Goal: Task Accomplishment & Management: Use online tool/utility

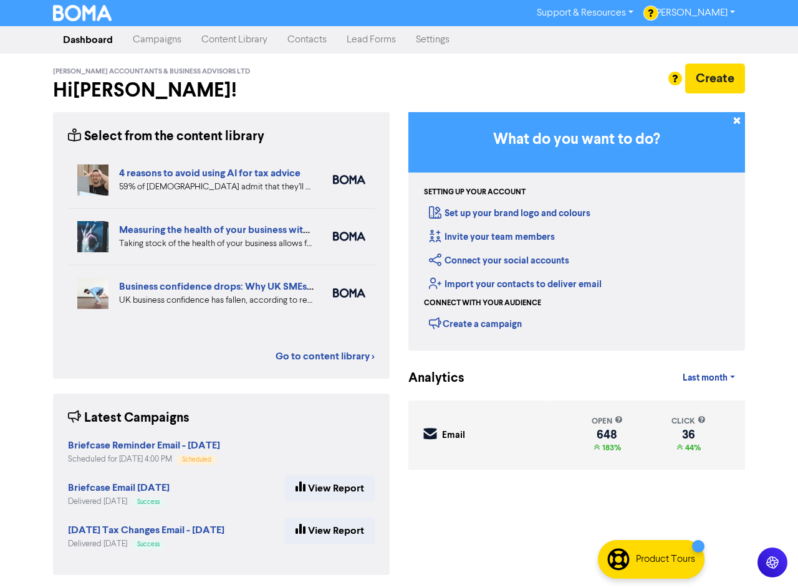
click at [159, 41] on link "Campaigns" at bounding box center [157, 39] width 69 height 25
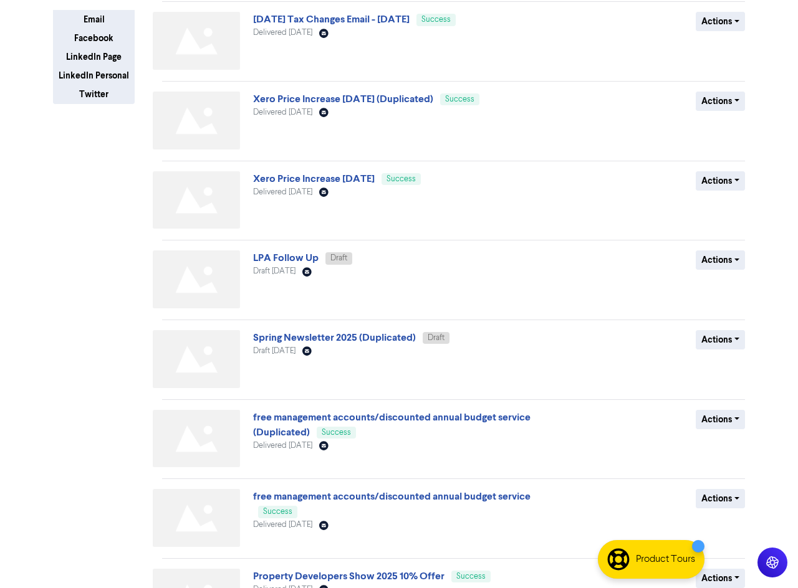
scroll to position [343, 0]
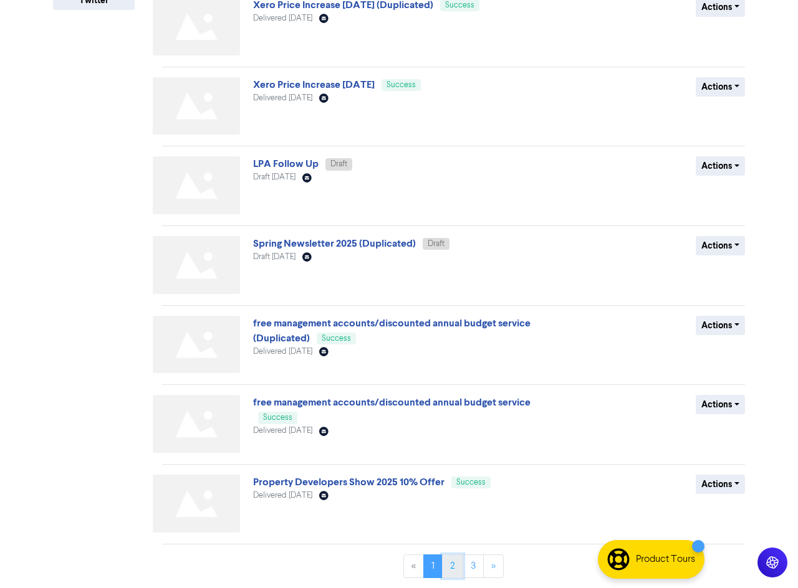
click at [455, 565] on link "2" at bounding box center [452, 567] width 21 height 24
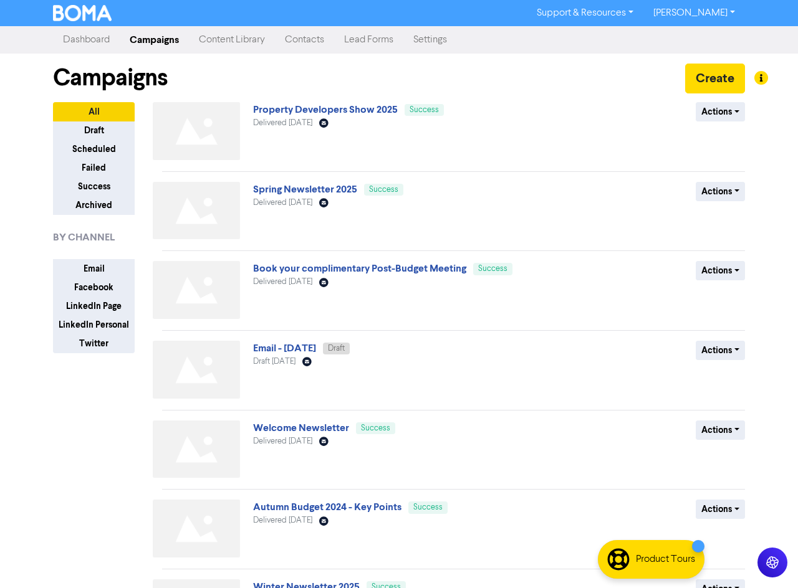
scroll to position [187, 0]
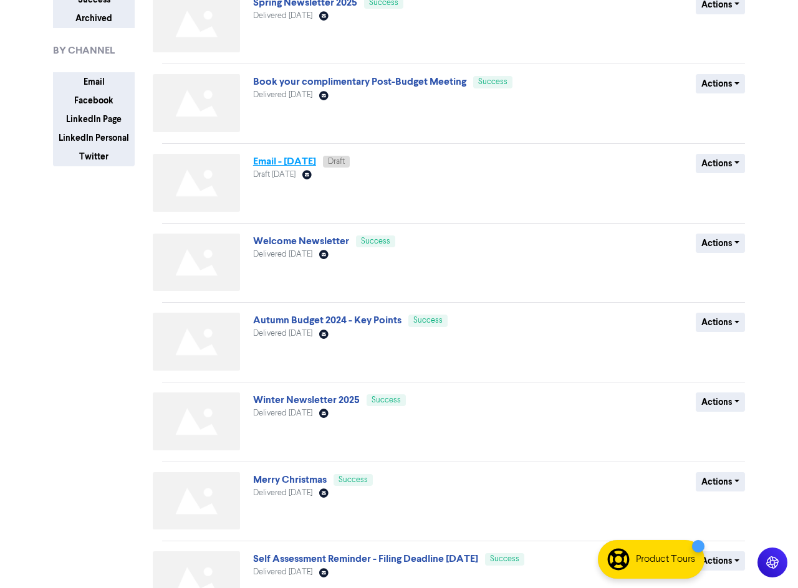
click at [297, 167] on link "Email - [DATE]" at bounding box center [284, 161] width 63 height 12
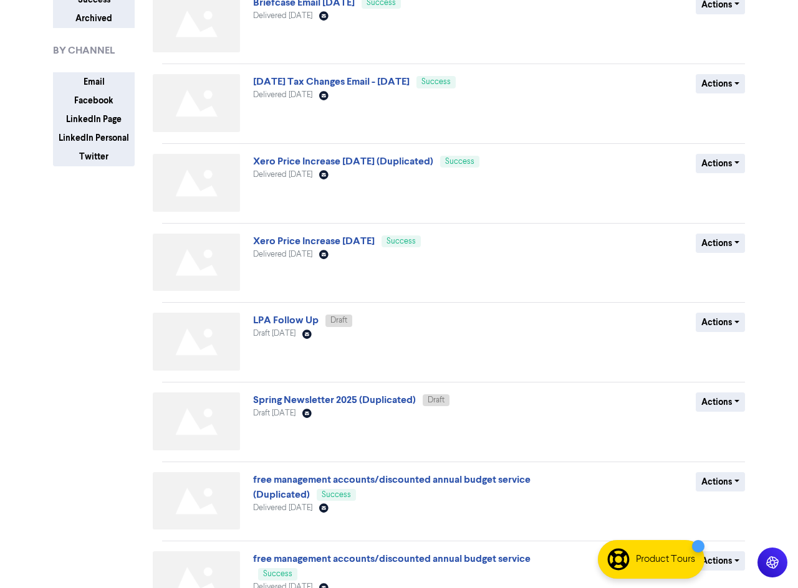
scroll to position [343, 0]
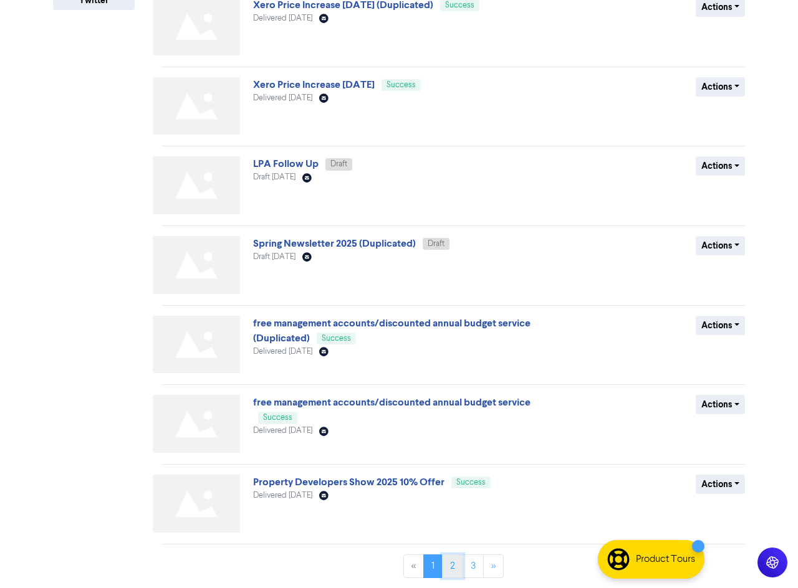
click at [450, 567] on link "2" at bounding box center [452, 567] width 21 height 24
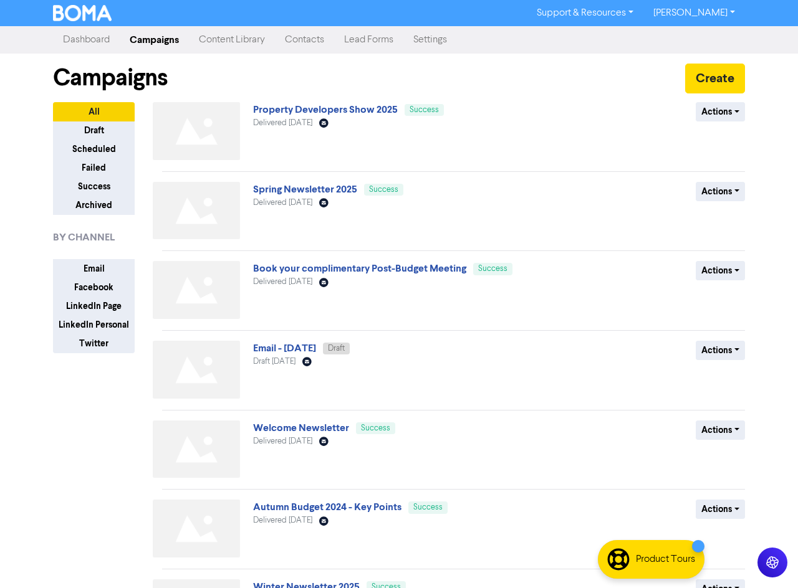
scroll to position [187, 0]
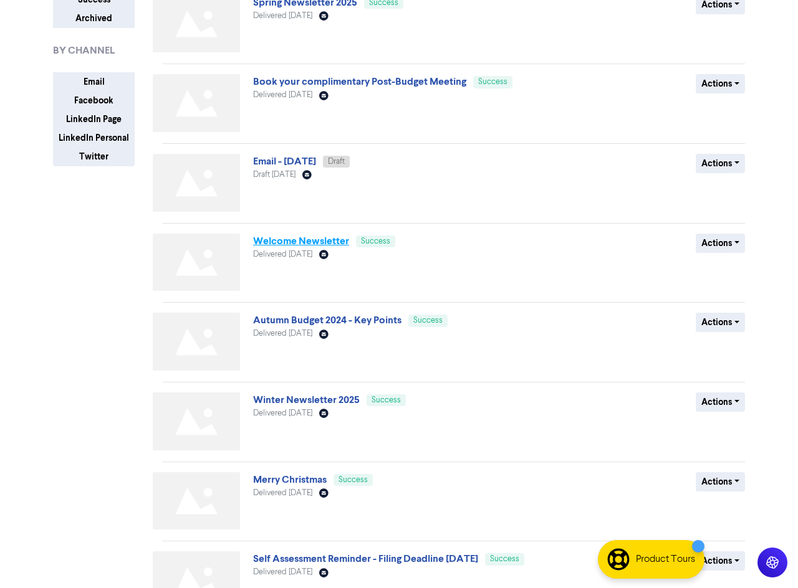
click at [293, 243] on link "Welcome Newsletter" at bounding box center [301, 241] width 96 height 12
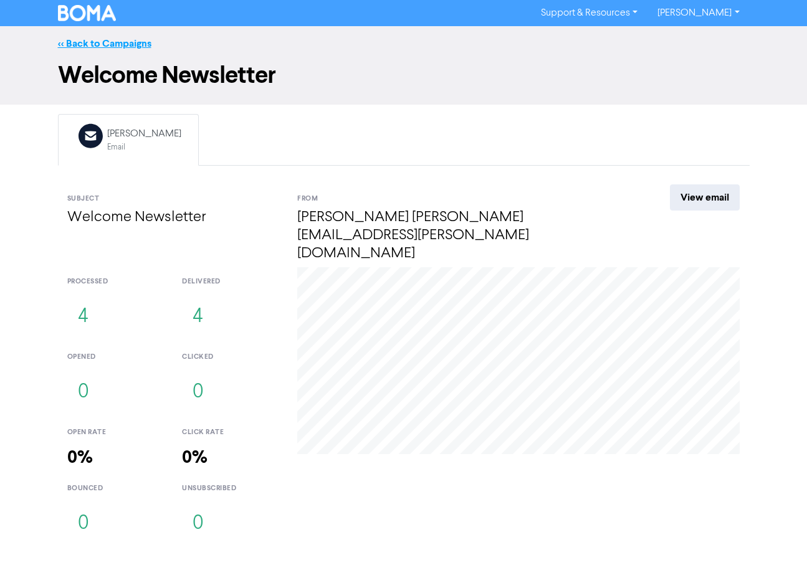
click at [128, 42] on link "<< Back to Campaigns" at bounding box center [104, 43] width 93 height 12
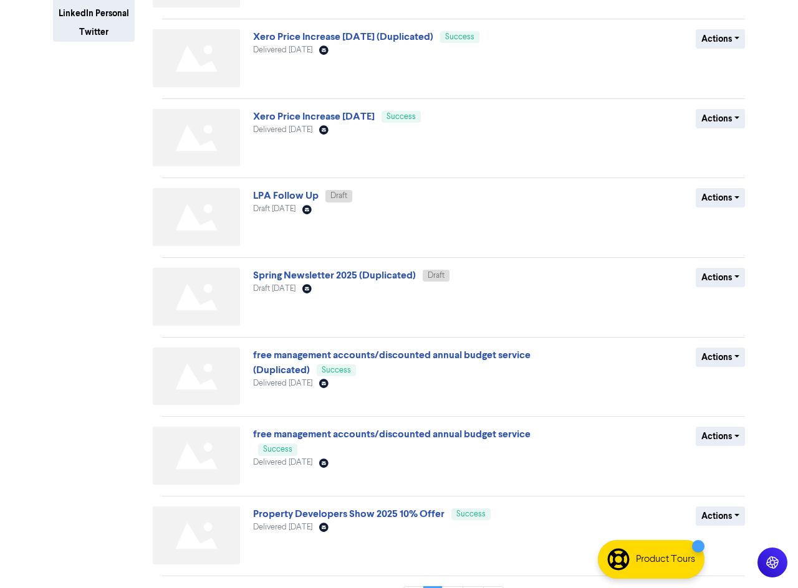
scroll to position [343, 0]
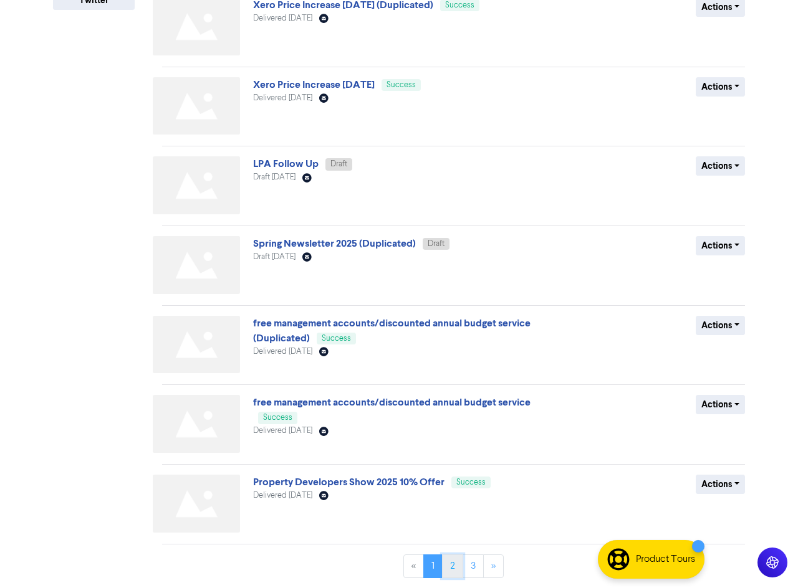
click at [454, 564] on link "2" at bounding box center [452, 567] width 21 height 24
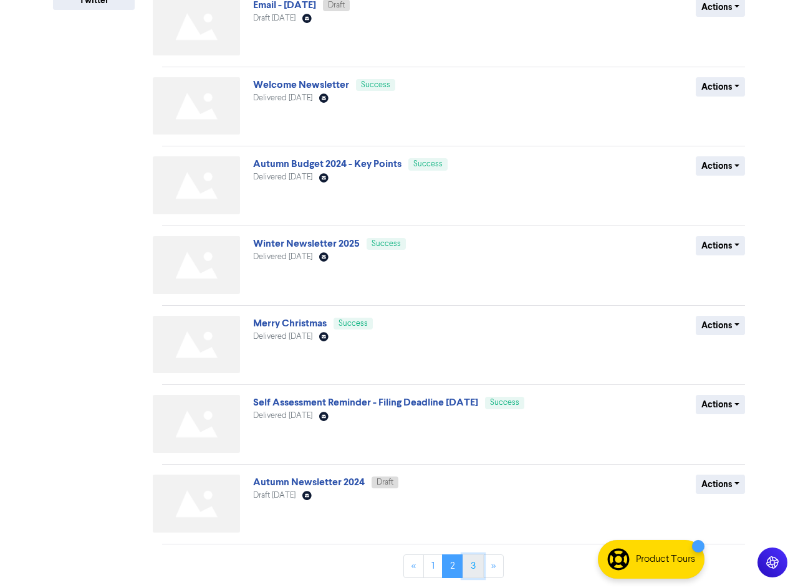
click at [473, 569] on link "3" at bounding box center [472, 567] width 21 height 24
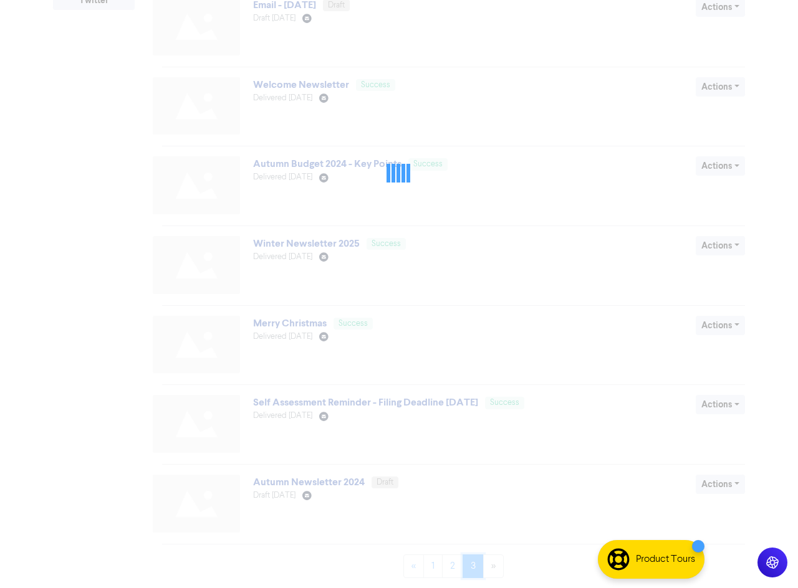
scroll to position [0, 0]
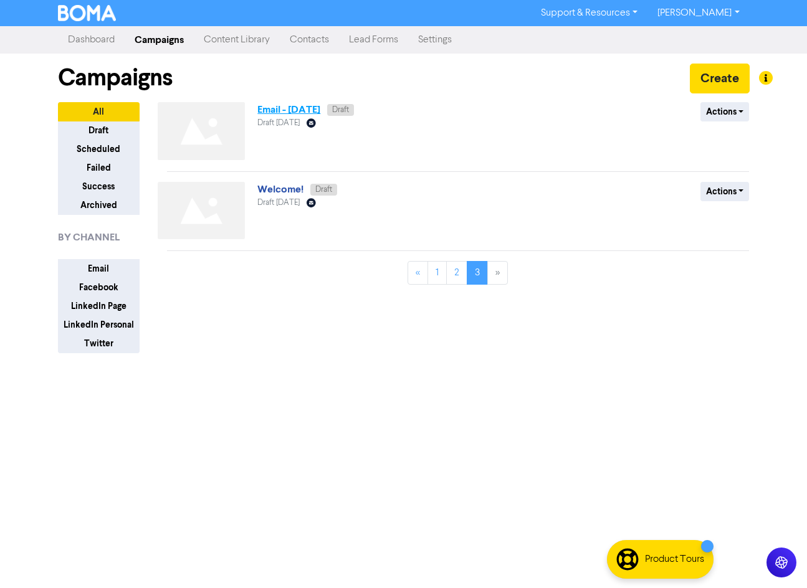
click at [297, 111] on link "Email - [DATE]" at bounding box center [288, 109] width 63 height 12
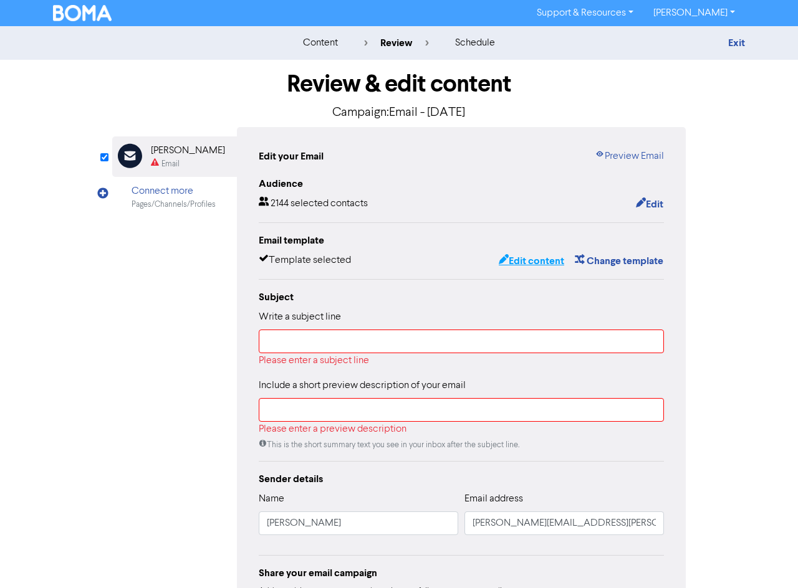
click at [521, 260] on button "Edit content" at bounding box center [531, 261] width 67 height 16
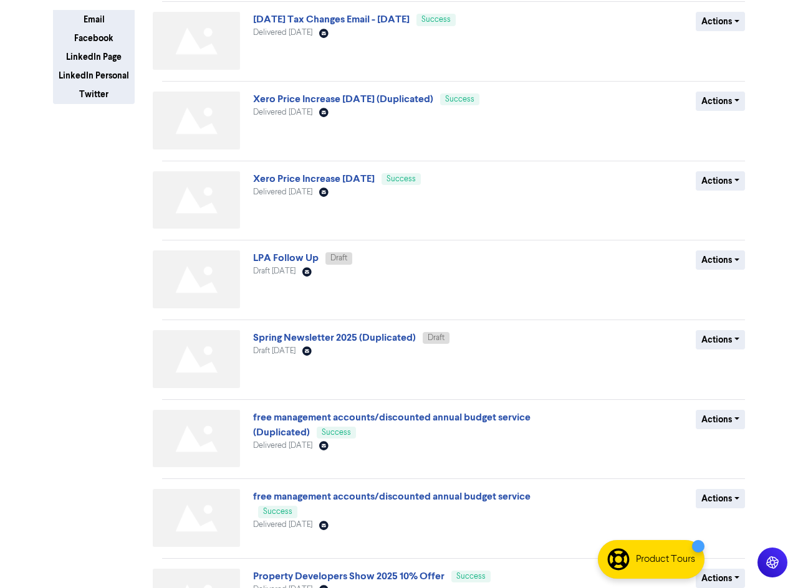
scroll to position [343, 0]
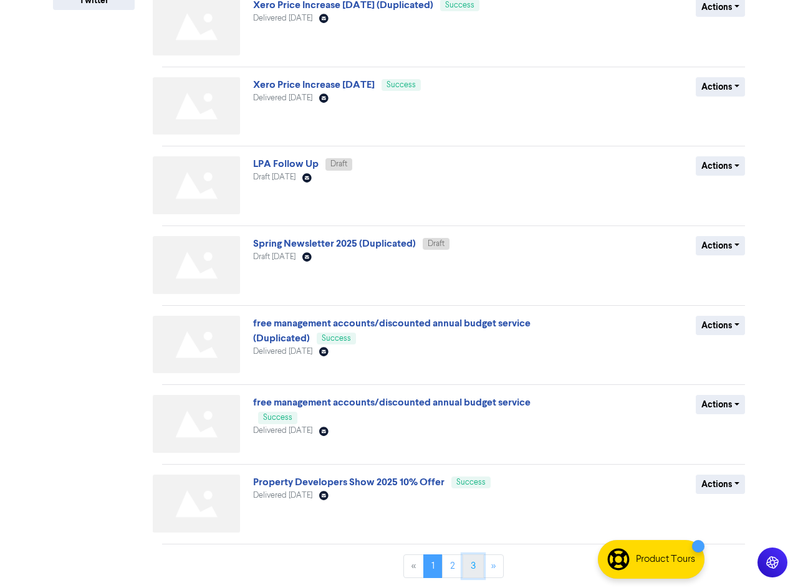
click at [471, 561] on link "3" at bounding box center [472, 567] width 21 height 24
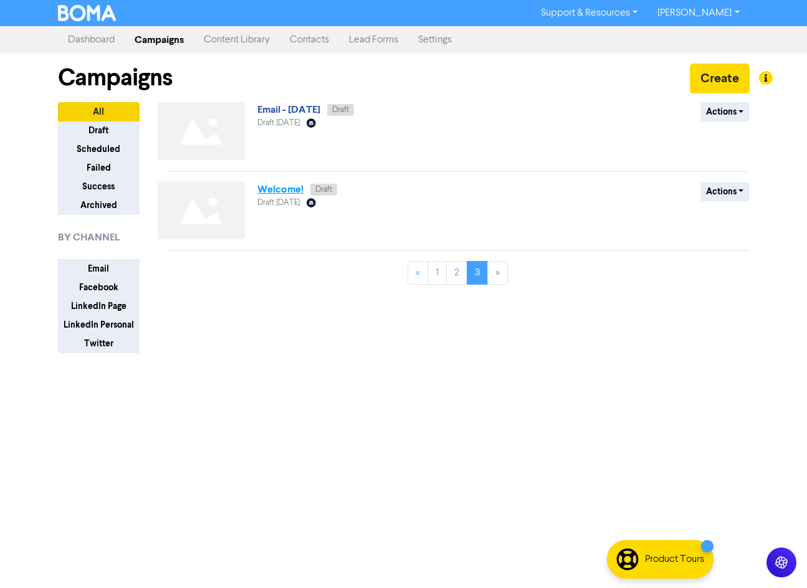
click at [300, 189] on link "Welcome!" at bounding box center [280, 189] width 46 height 12
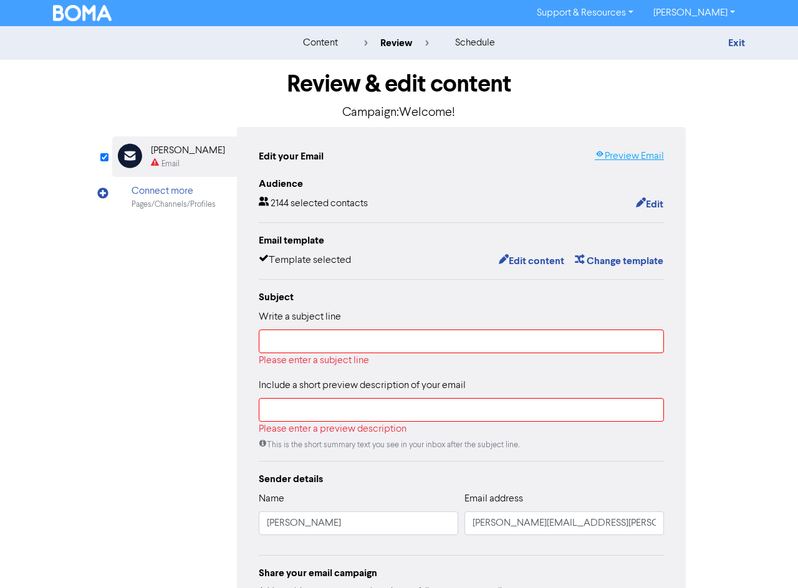
click at [618, 156] on link "Preview Email" at bounding box center [628, 156] width 69 height 15
click at [95, 21] on div "Support & Resources Video Tutorials FAQ & Guides Marketing Education [PERSON_NA…" at bounding box center [399, 13] width 710 height 20
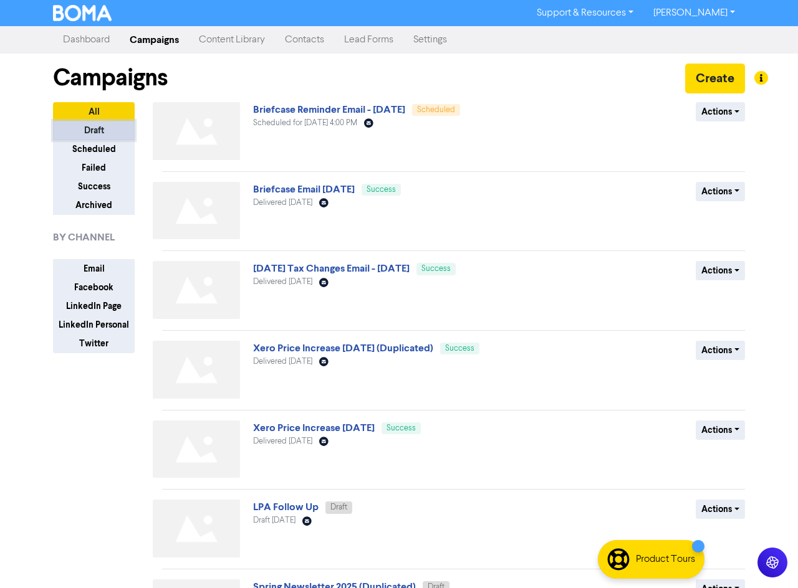
click at [99, 129] on button "Draft" at bounding box center [94, 130] width 82 height 19
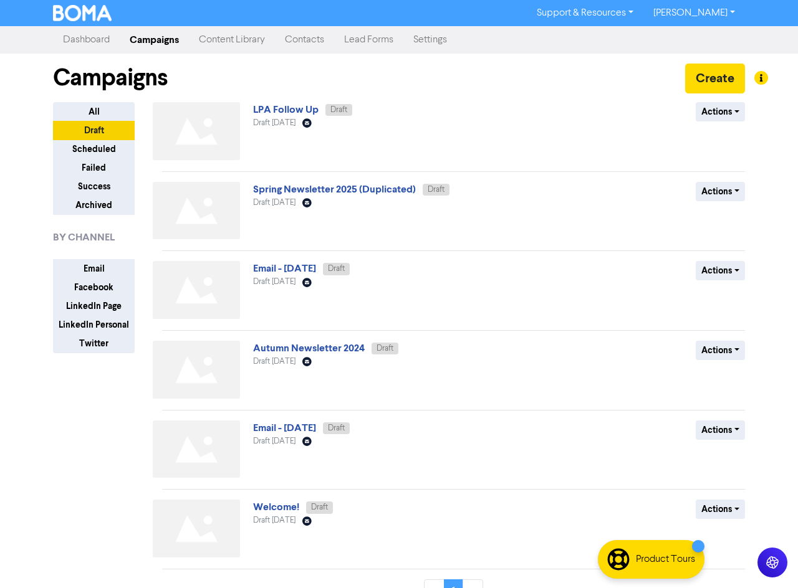
scroll to position [25, 0]
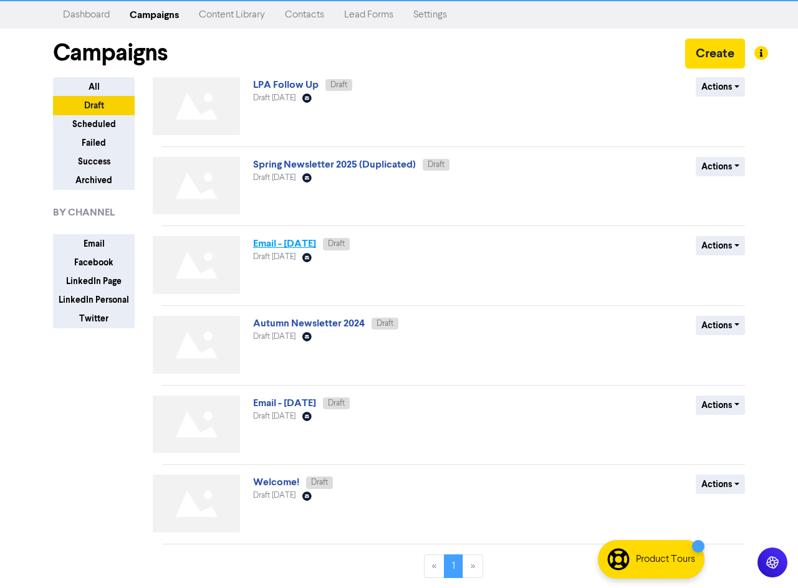
click at [292, 246] on link "Email - [DATE]" at bounding box center [284, 243] width 63 height 12
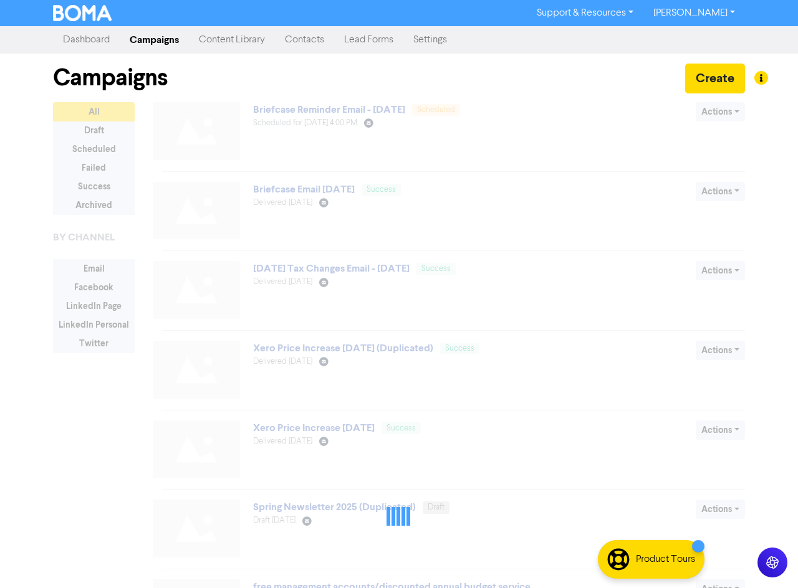
scroll to position [25, 0]
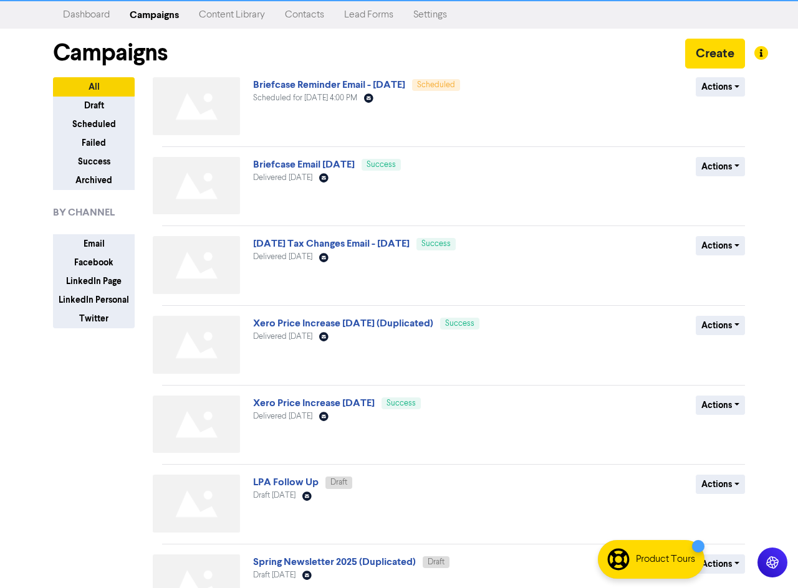
click at [21, 105] on div "Support & Resources Video Tutorials FAQ & Guides Marketing Education [PERSON_NA…" at bounding box center [399, 269] width 798 height 588
click at [97, 107] on button "Draft" at bounding box center [94, 105] width 82 height 19
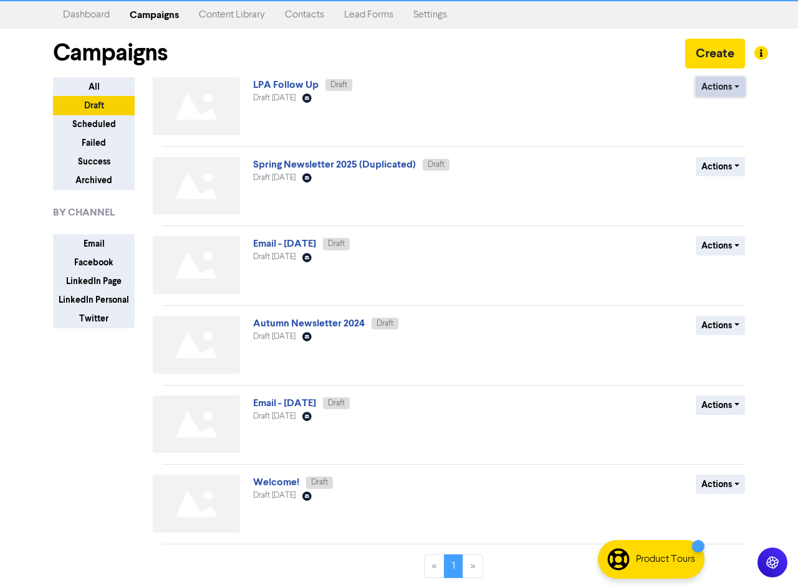
click at [732, 85] on button "Actions" at bounding box center [719, 86] width 49 height 19
click at [725, 110] on button "Delete" at bounding box center [744, 113] width 98 height 20
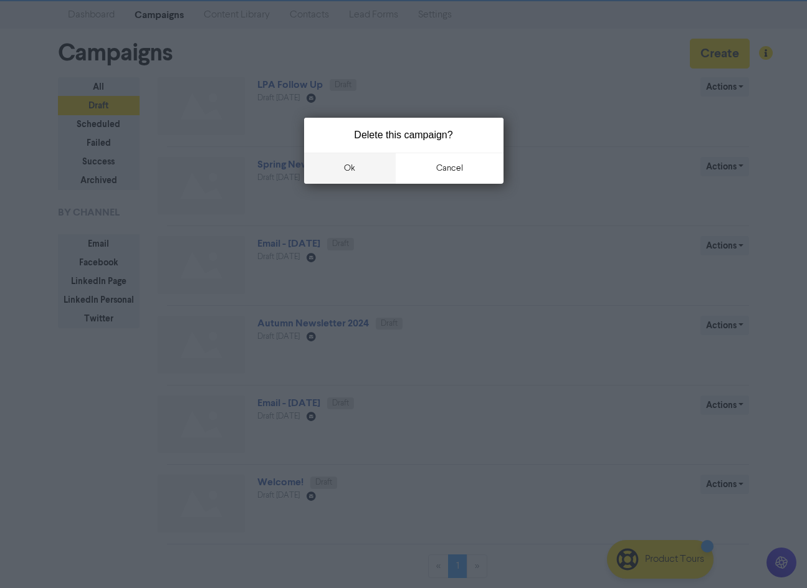
click at [364, 169] on button "ok" at bounding box center [350, 168] width 92 height 31
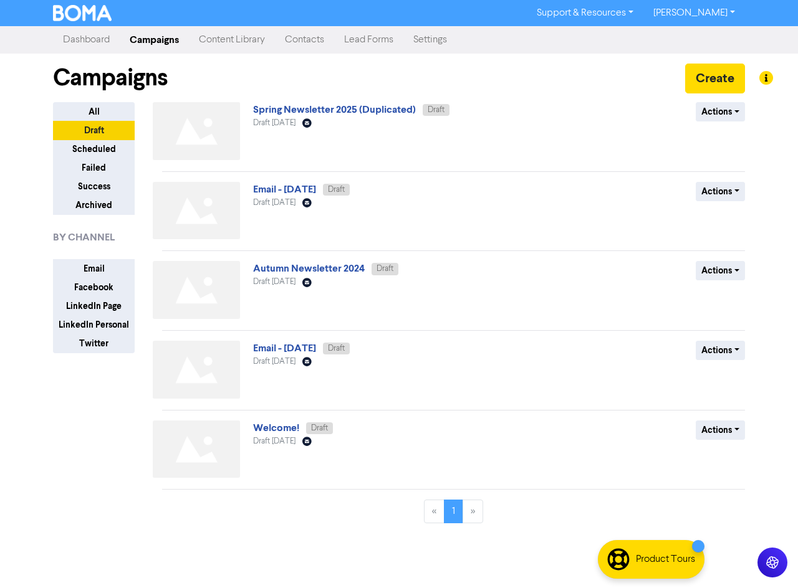
scroll to position [0, 0]
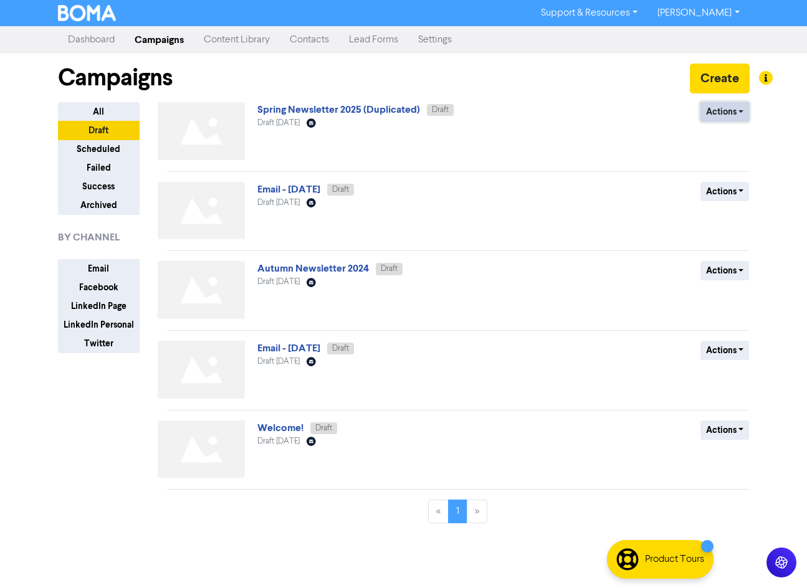
click at [742, 111] on button "Actions" at bounding box center [724, 111] width 49 height 19
click at [732, 134] on button "Delete" at bounding box center [750, 138] width 98 height 20
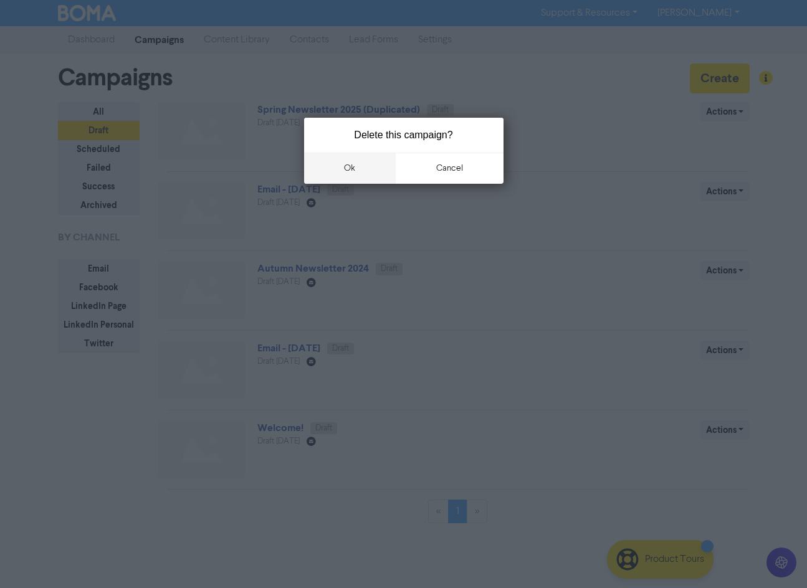
click at [355, 164] on button "ok" at bounding box center [350, 168] width 92 height 31
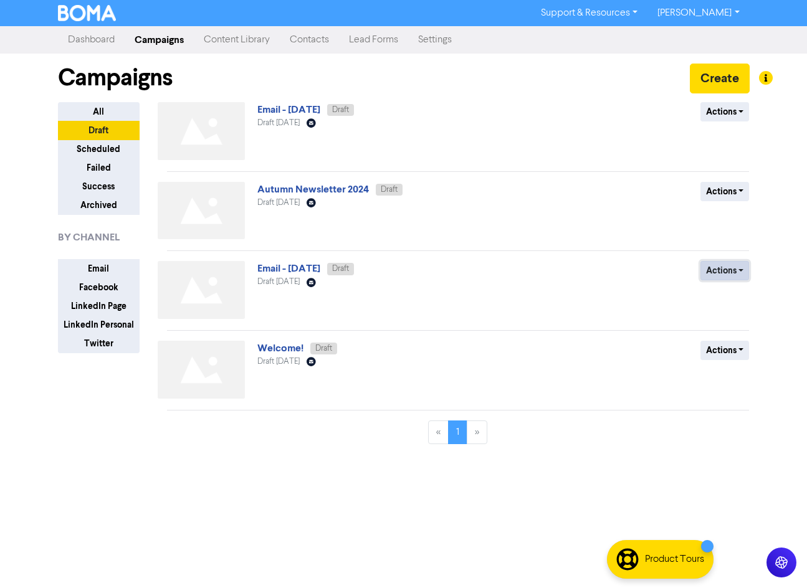
click at [743, 268] on button "Actions" at bounding box center [724, 270] width 49 height 19
click at [285, 266] on link "Email - [DATE]" at bounding box center [288, 268] width 63 height 12
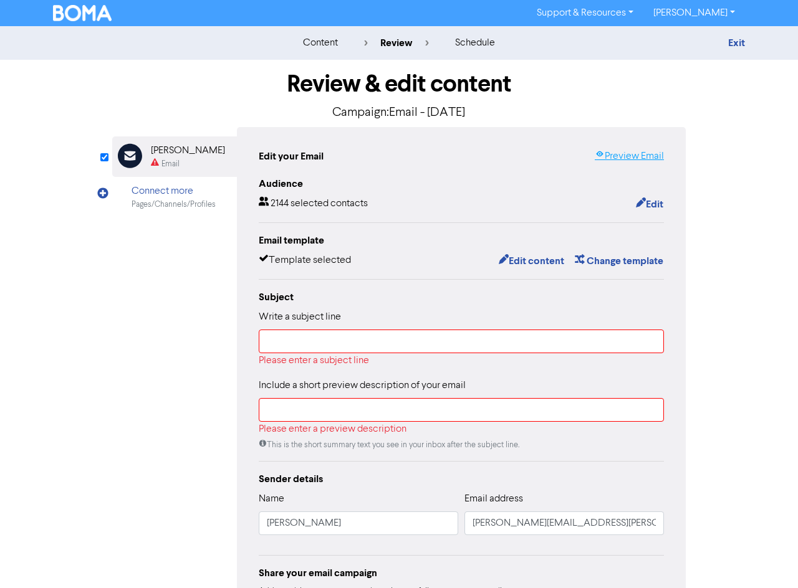
click at [634, 156] on link "Preview Email" at bounding box center [628, 156] width 69 height 15
click at [631, 159] on link "Preview Email" at bounding box center [628, 156] width 69 height 15
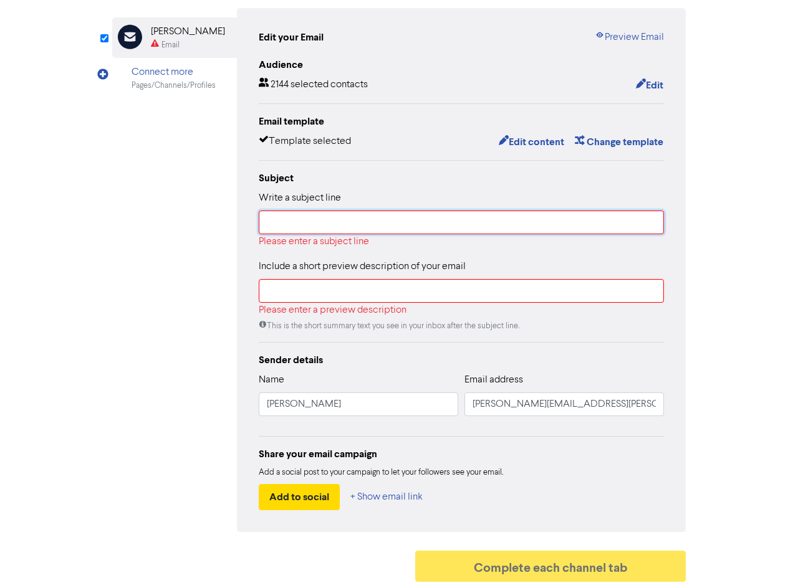
click at [301, 220] on input "text" at bounding box center [461, 223] width 405 height 24
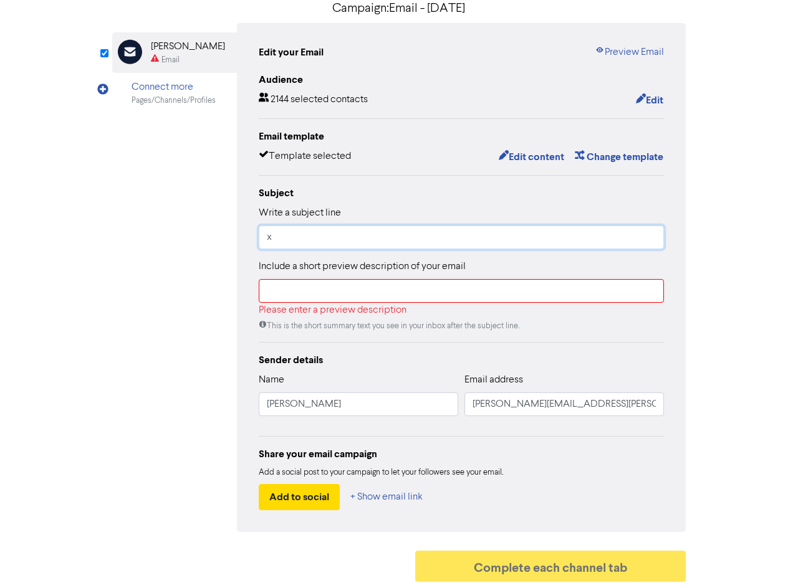
scroll to position [105, 0]
type input "x"
click at [296, 292] on input "text" at bounding box center [461, 291] width 405 height 24
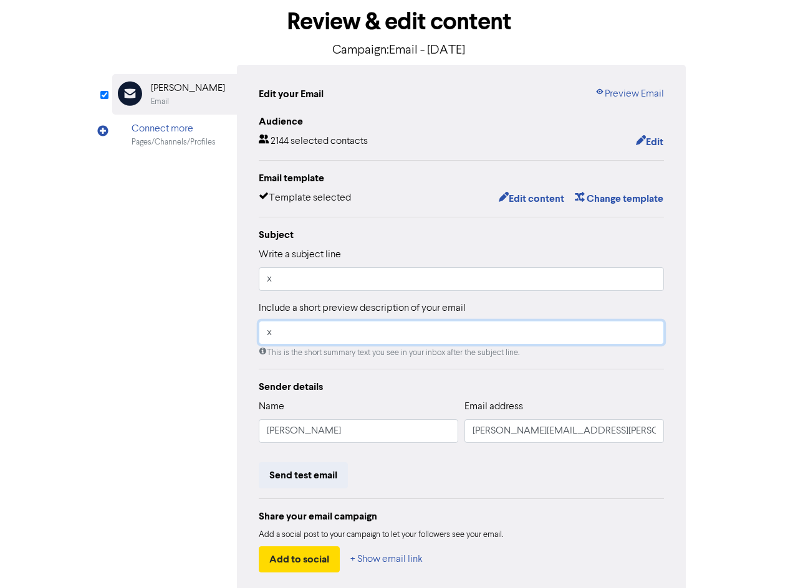
scroll to position [126, 0]
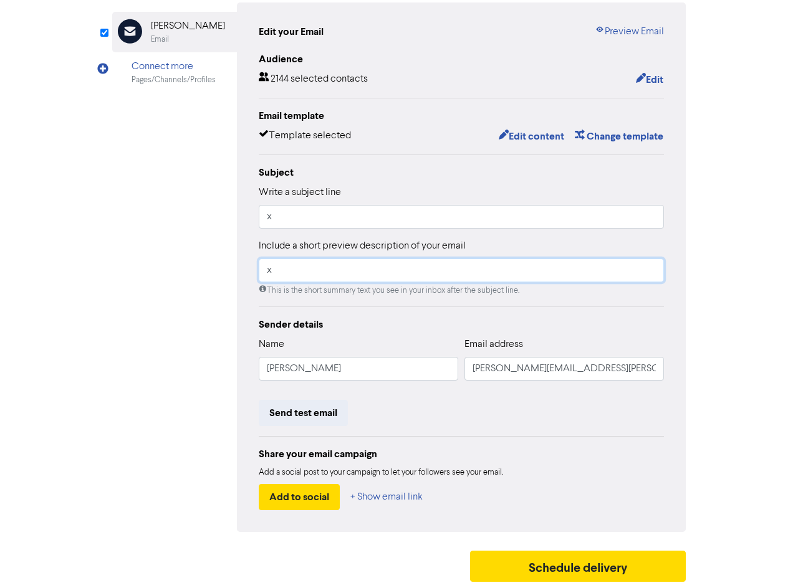
type input "x"
click at [674, 326] on div "Edit your Email Preview Email Audience 2144 selected contacts Edit Email templa…" at bounding box center [461, 267] width 449 height 530
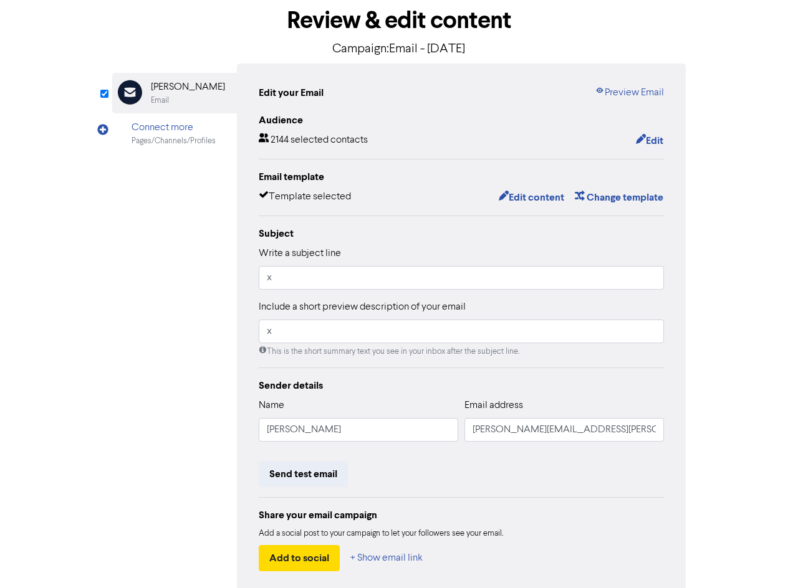
scroll to position [1, 0]
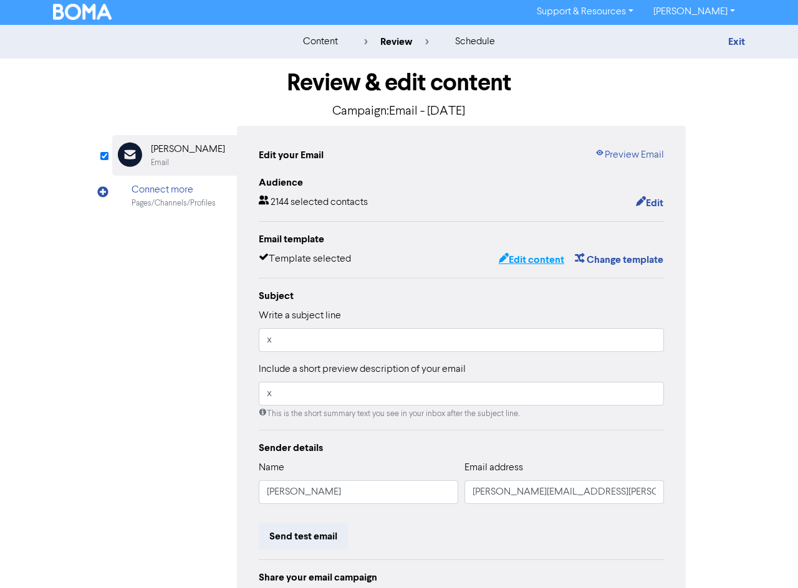
click at [531, 260] on button "Edit content" at bounding box center [531, 260] width 67 height 16
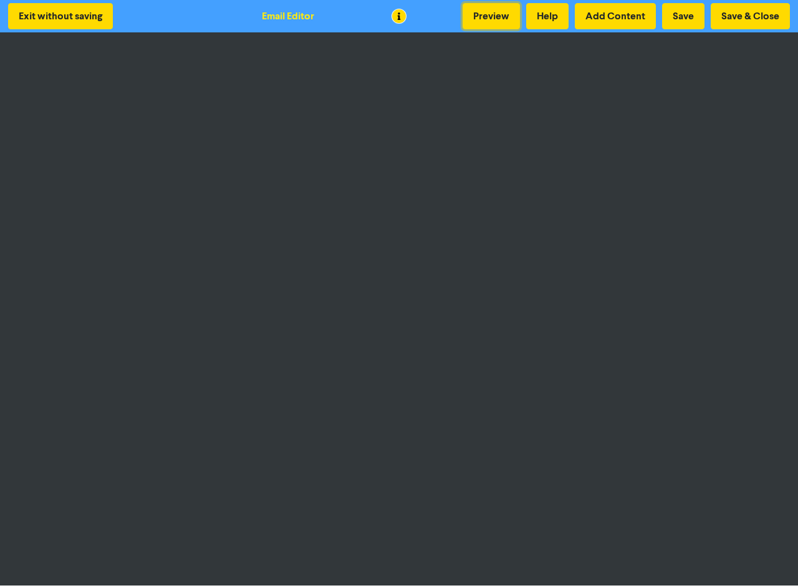
click at [485, 15] on button "Preview" at bounding box center [490, 16] width 57 height 26
click at [751, 17] on button "Save & Close" at bounding box center [749, 16] width 79 height 26
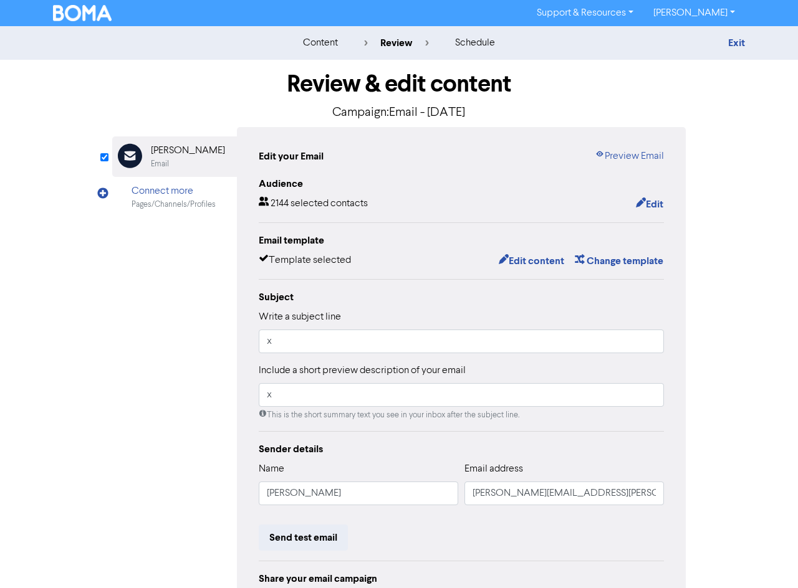
scroll to position [126, 0]
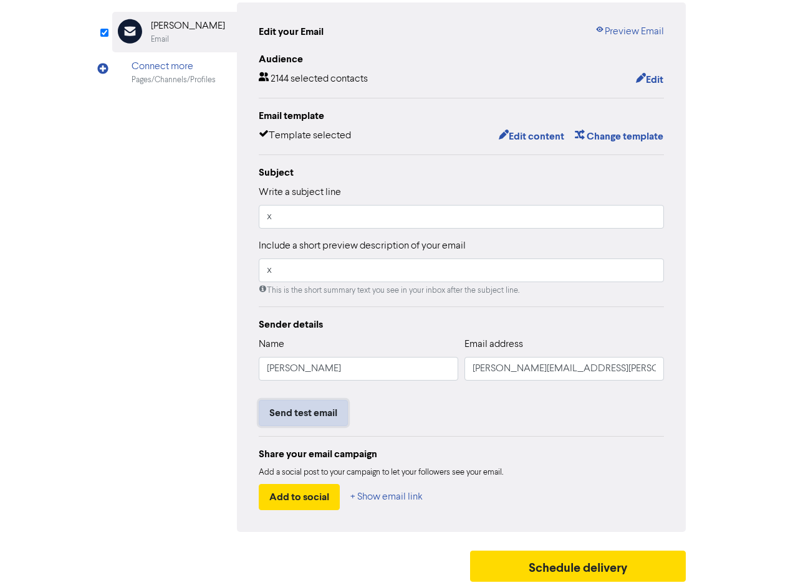
click at [313, 410] on button "Send test email" at bounding box center [303, 413] width 89 height 26
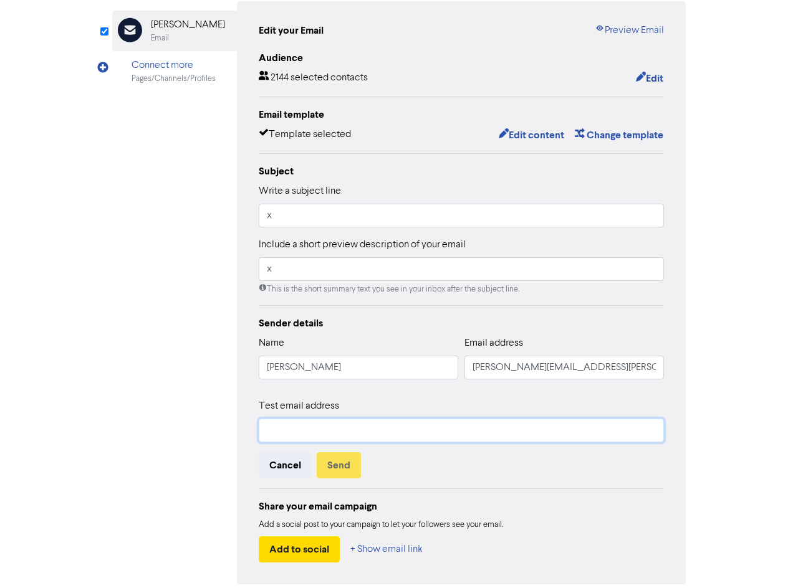
click at [429, 432] on input "text" at bounding box center [461, 431] width 405 height 24
click at [371, 434] on input "[PERSON_NAME][EMAIL_ADDRESS][PERSON_NAME][DOMAIN_NAME]" at bounding box center [461, 431] width 405 height 24
type input "[PERSON_NAME][EMAIL_ADDRESS][PERSON_NAME][DOMAIN_NAME]"
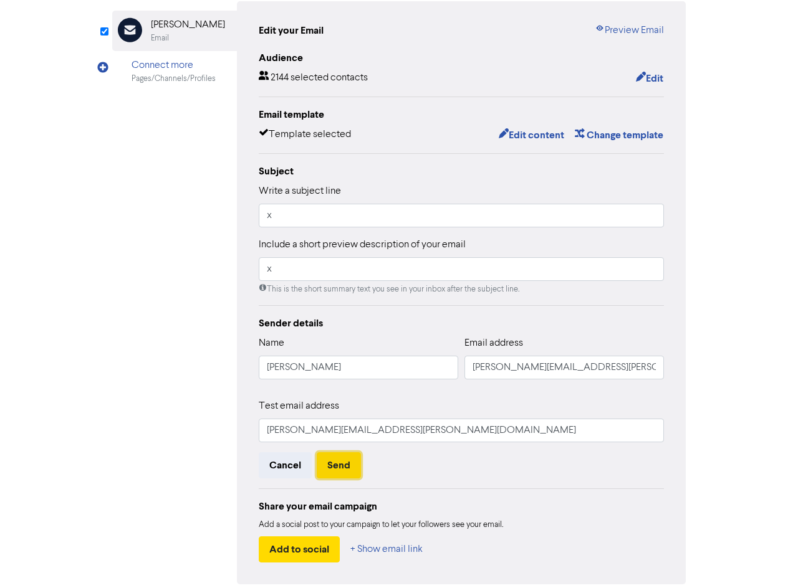
click at [341, 469] on button "Send" at bounding box center [339, 465] width 44 height 26
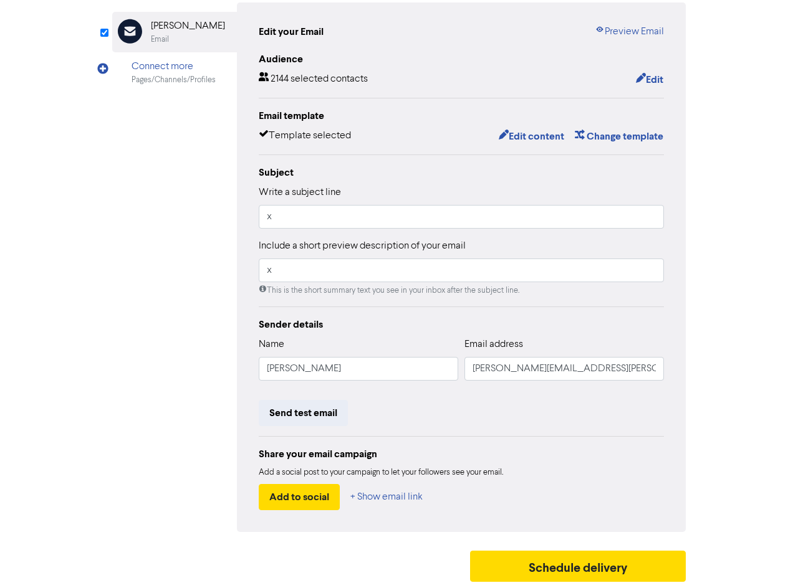
click at [735, 318] on div "Review & edit content Campaign: Email - [DATE] Email Created with Sketch. [PERS…" at bounding box center [399, 261] width 710 height 653
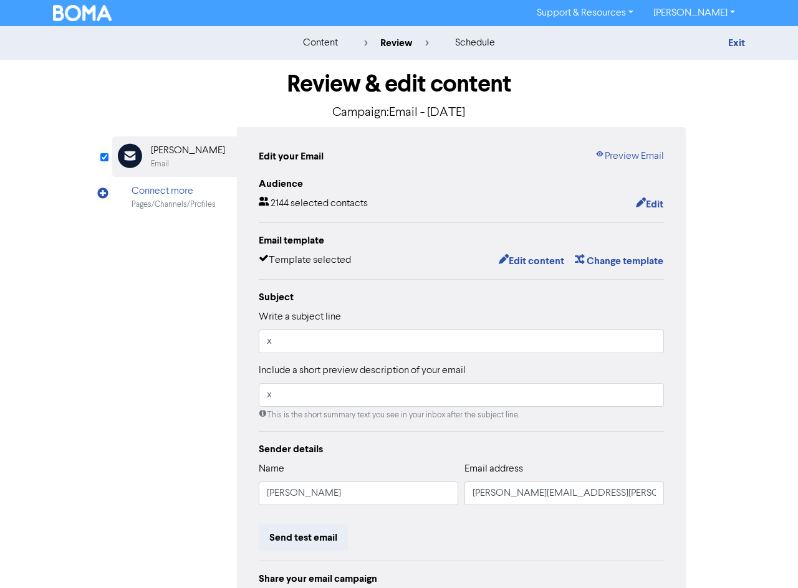
click at [109, 8] on img at bounding box center [82, 13] width 59 height 16
